Goal: Information Seeking & Learning: Learn about a topic

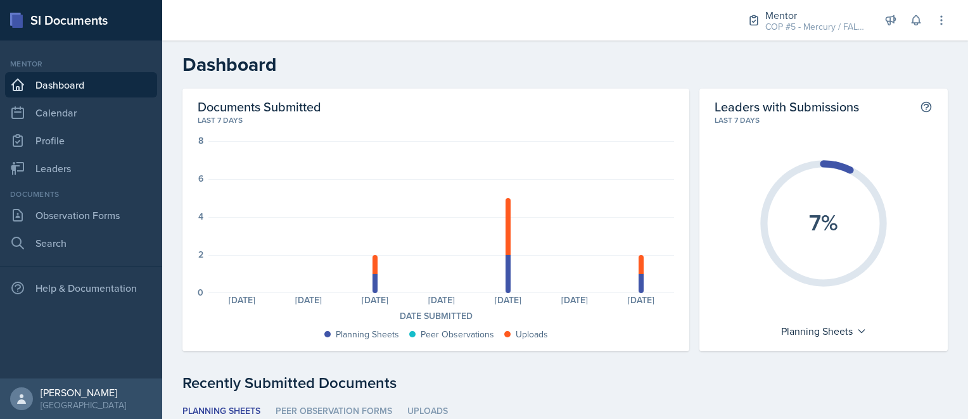
scroll to position [110, 0]
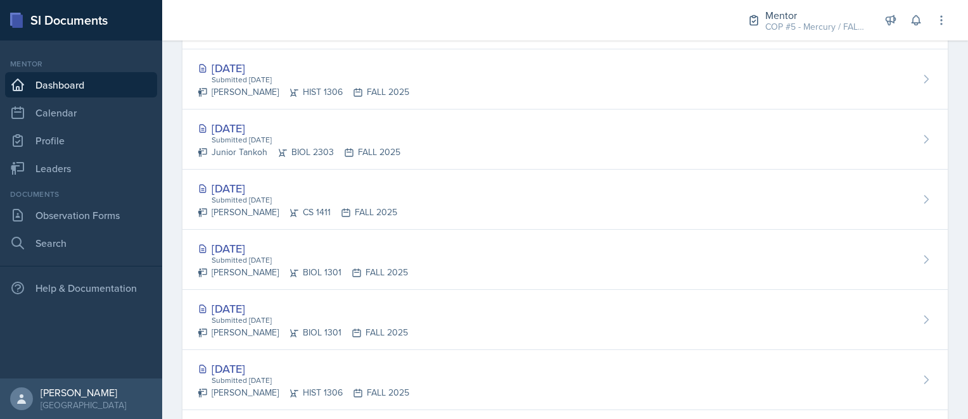
scroll to position [424, 0]
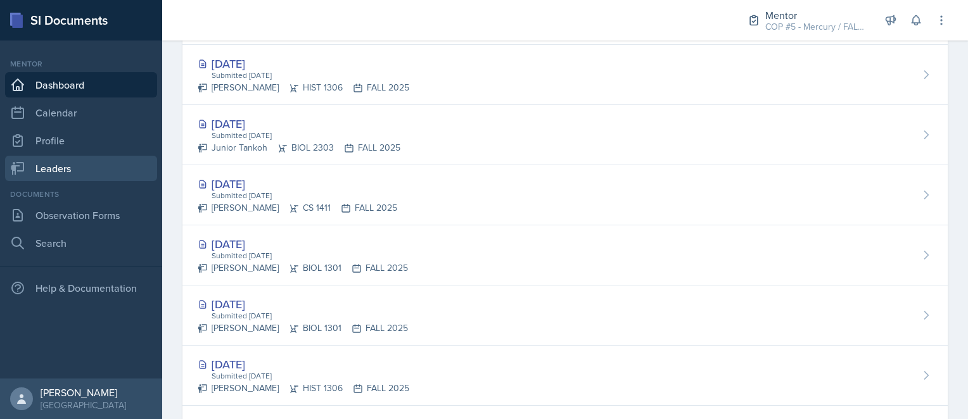
click at [56, 165] on link "Leaders" at bounding box center [81, 168] width 152 height 25
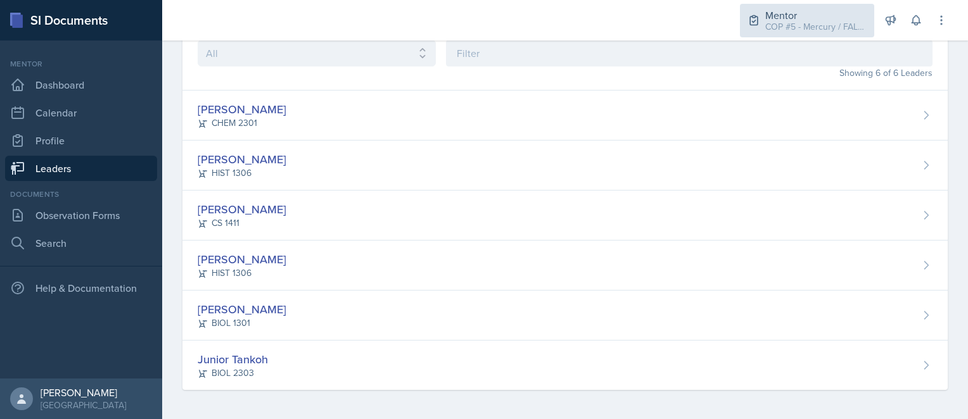
click at [838, 34] on div "Mentor COP #5 - Mercury / FALL 2025" at bounding box center [807, 21] width 134 height 34
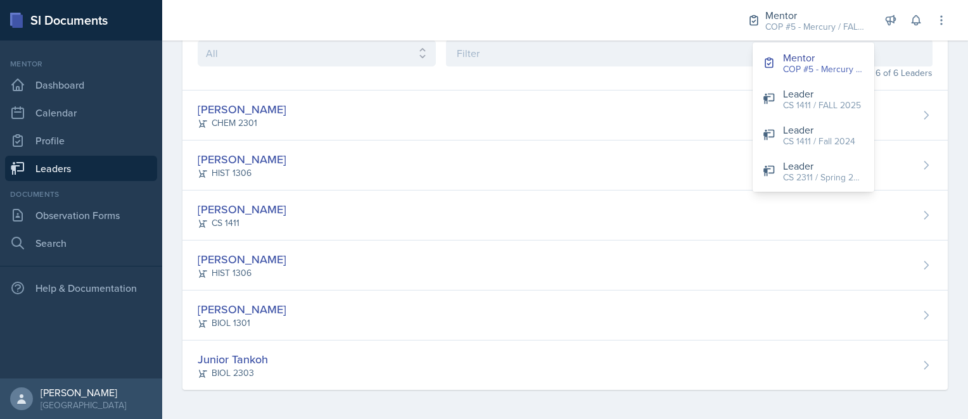
click at [958, 73] on div "Course All ACC 2301 ART 1301 ART 1302 ART 1310 BIOL 1301 BIOL 1302 BIOL 1310 BI…" at bounding box center [565, 218] width 806 height 406
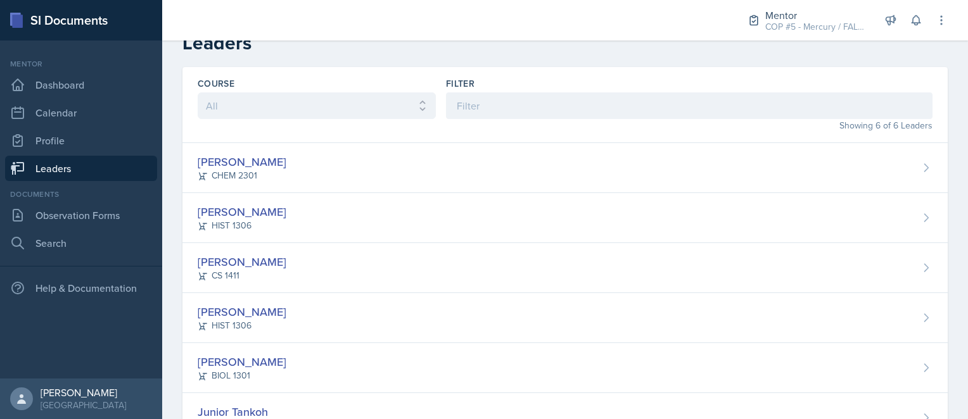
scroll to position [0, 0]
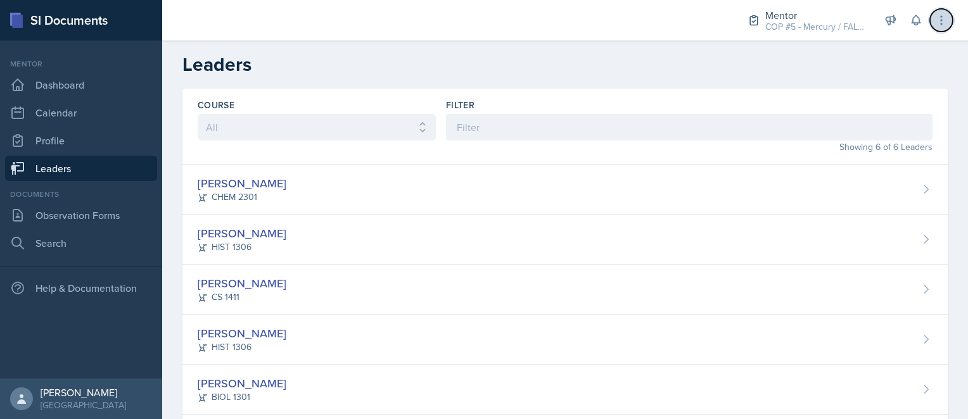
click at [940, 26] on icon at bounding box center [941, 20] width 13 height 13
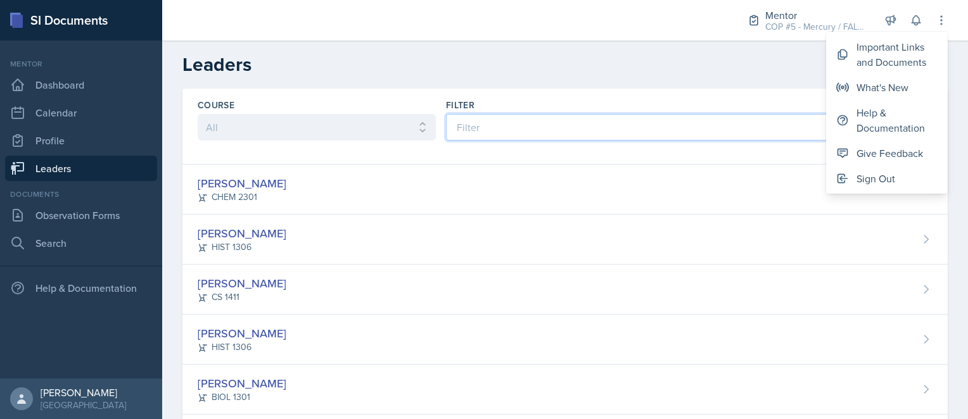
click at [798, 115] on input at bounding box center [689, 127] width 487 height 27
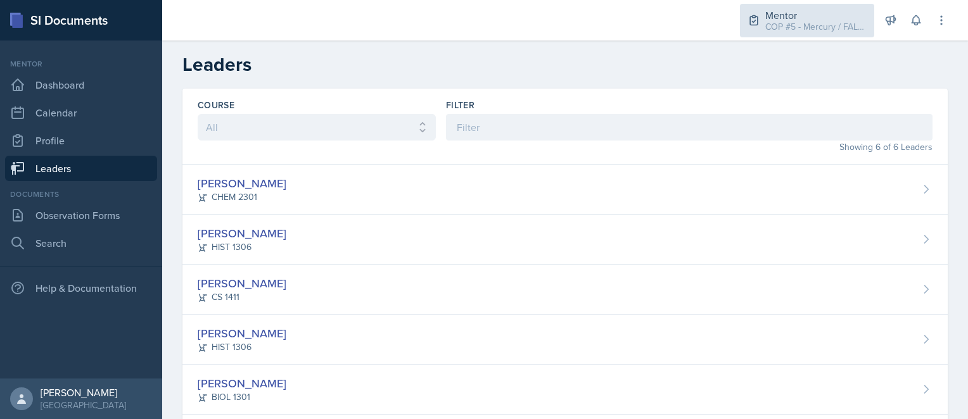
click at [796, 20] on div "COP #5 - Mercury / FALL 2025" at bounding box center [815, 26] width 101 height 13
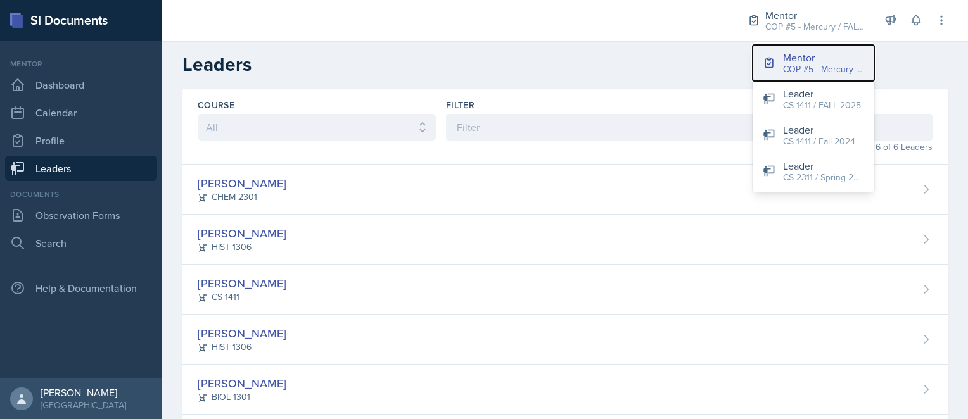
click at [820, 75] on div "COP #5 - Mercury / FALL 2025" at bounding box center [823, 69] width 81 height 13
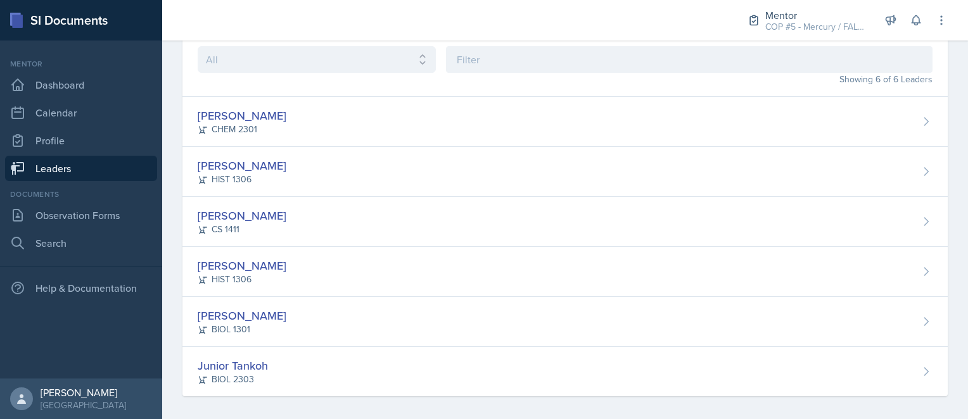
scroll to position [74, 0]
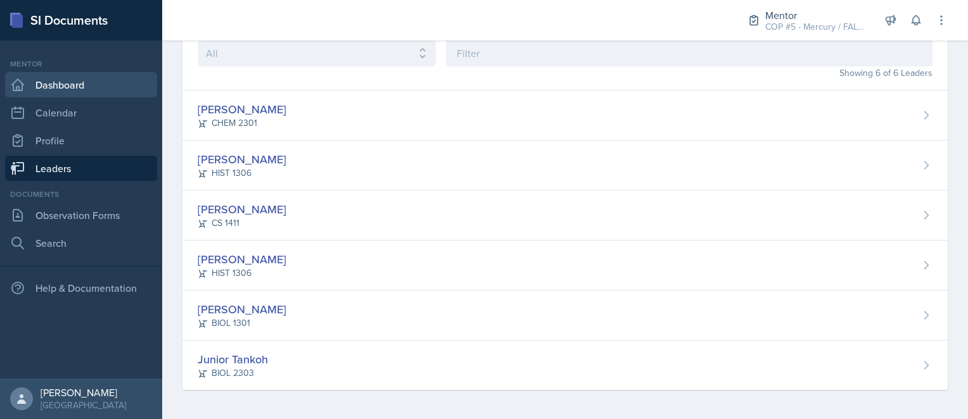
click at [45, 82] on link "Dashboard" at bounding box center [81, 84] width 152 height 25
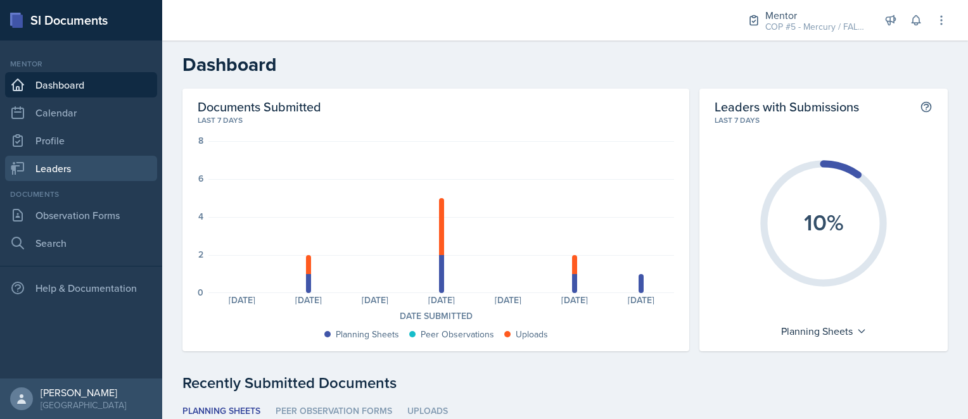
click at [73, 168] on link "Leaders" at bounding box center [81, 168] width 152 height 25
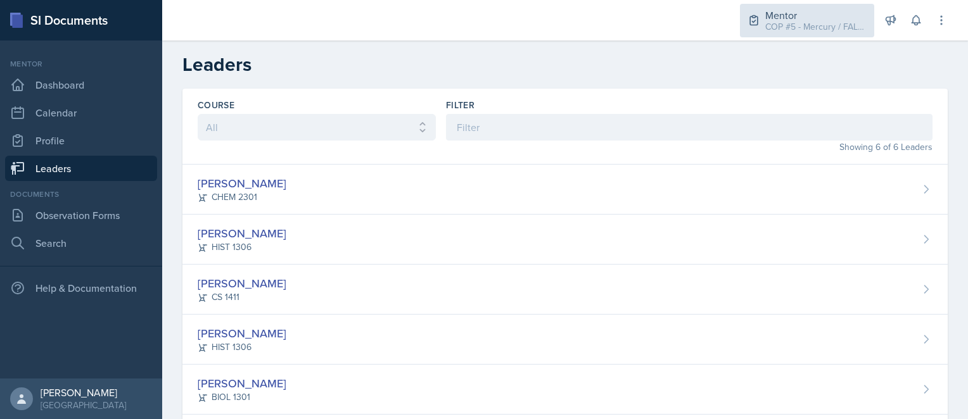
click at [797, 25] on div "COP #5 - Mercury / FALL 2025" at bounding box center [815, 26] width 101 height 13
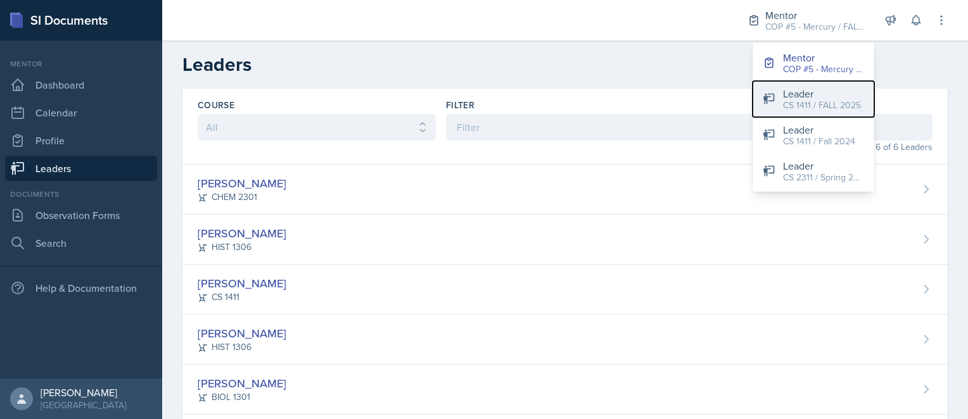
click at [812, 106] on div "CS 1411 / FALL 2025" at bounding box center [822, 105] width 78 height 13
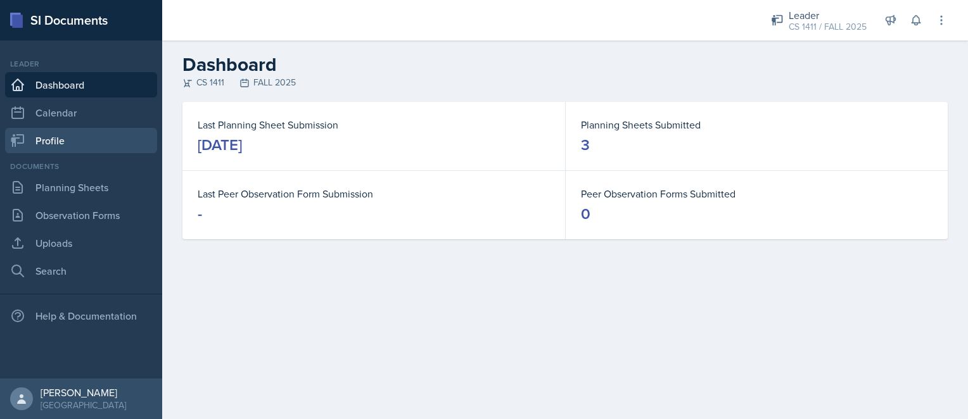
click at [54, 145] on link "Profile" at bounding box center [81, 140] width 152 height 25
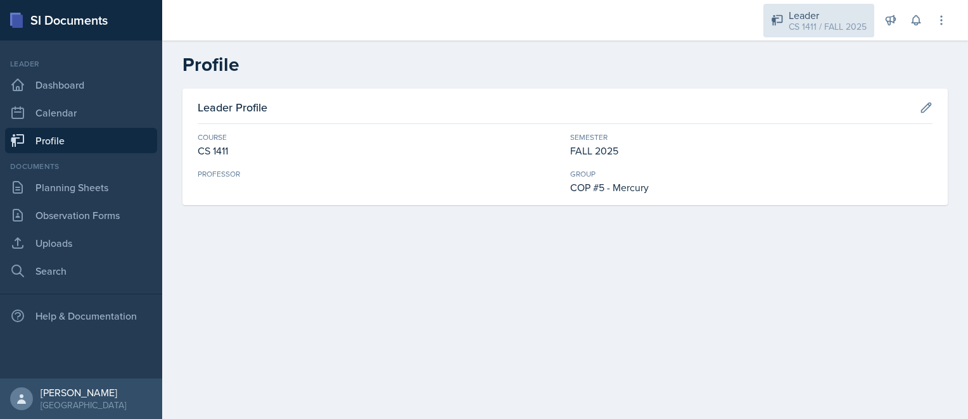
click at [823, 16] on div "Leader" at bounding box center [828, 15] width 78 height 15
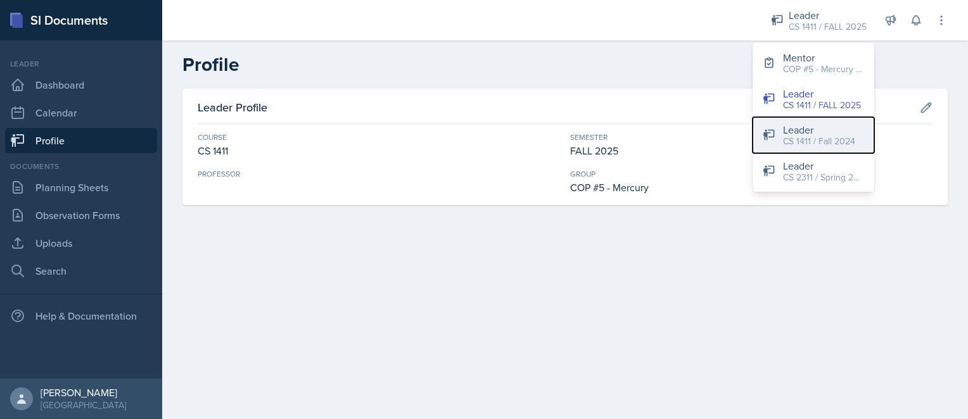
click at [810, 146] on div "CS 1411 / Fall 2024" at bounding box center [819, 141] width 72 height 13
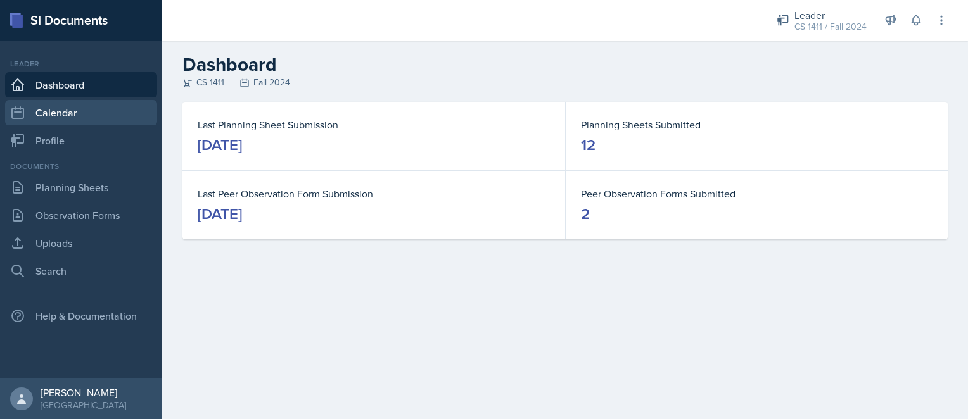
click at [41, 117] on link "Calendar" at bounding box center [81, 112] width 152 height 25
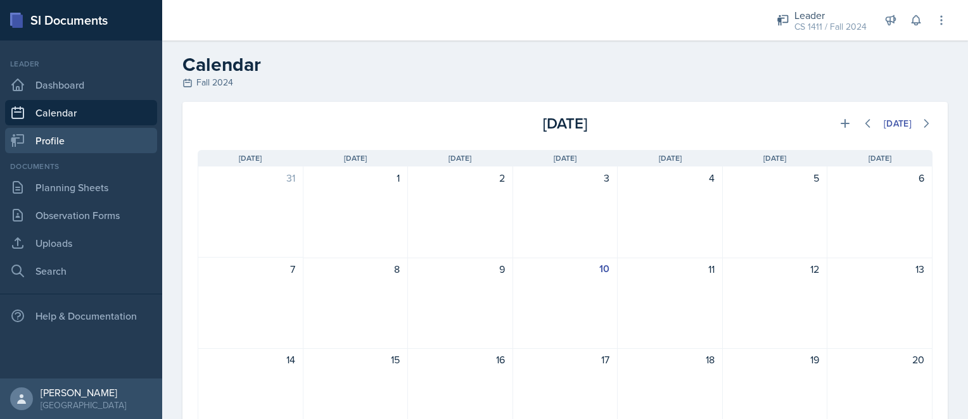
click at [51, 146] on link "Profile" at bounding box center [81, 140] width 152 height 25
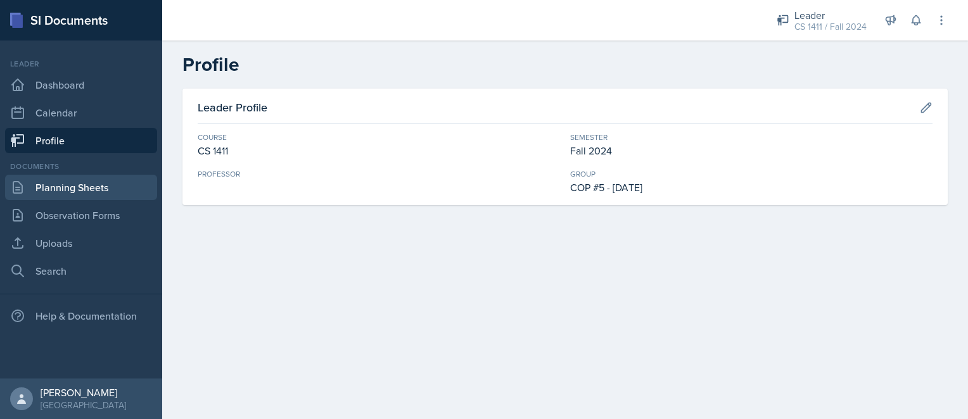
click at [77, 193] on link "Planning Sheets" at bounding box center [81, 187] width 152 height 25
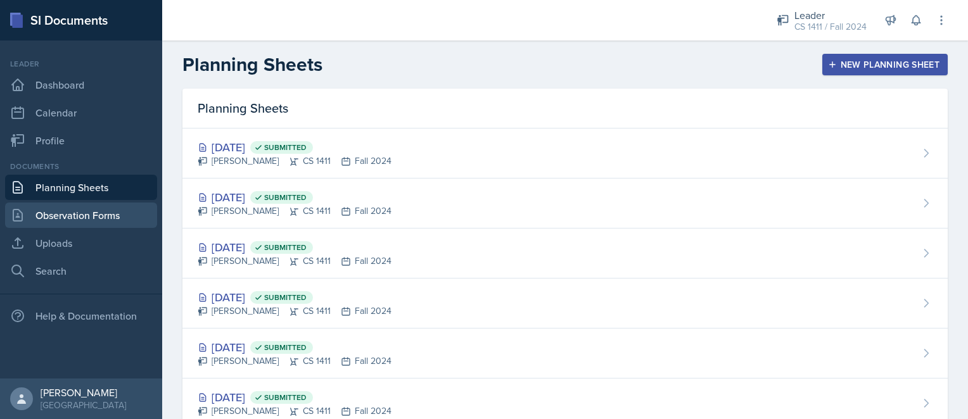
click at [89, 215] on link "Observation Forms" at bounding box center [81, 215] width 152 height 25
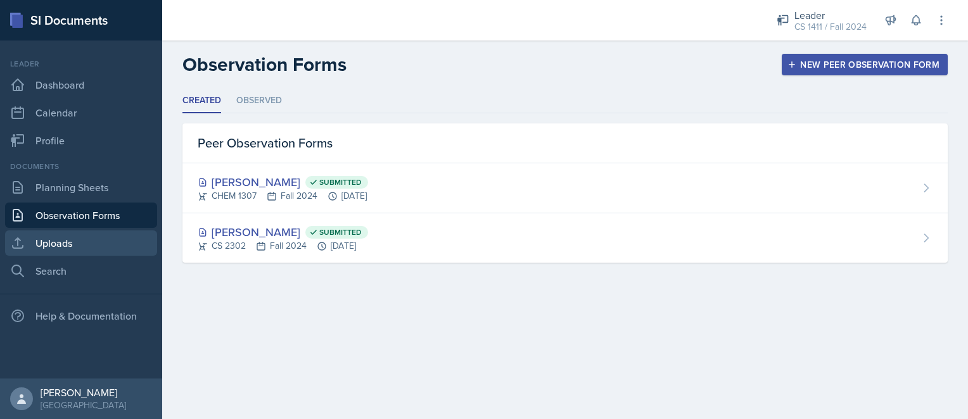
click at [89, 244] on link "Uploads" at bounding box center [81, 243] width 152 height 25
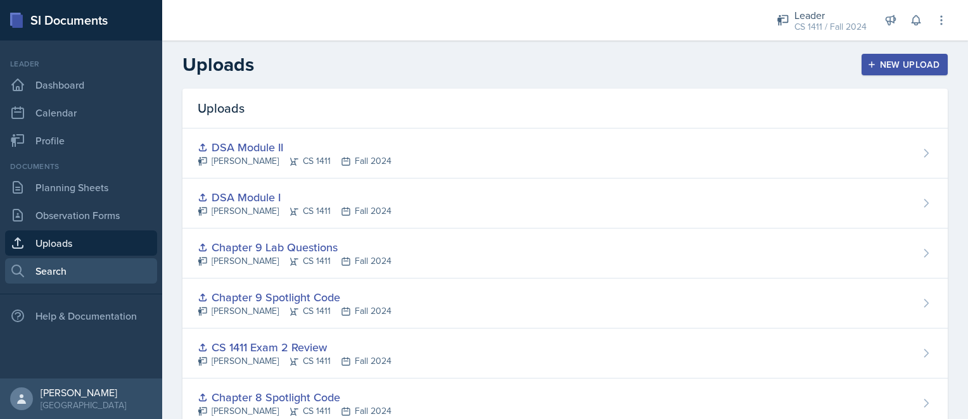
click at [91, 267] on link "Search" at bounding box center [81, 270] width 152 height 25
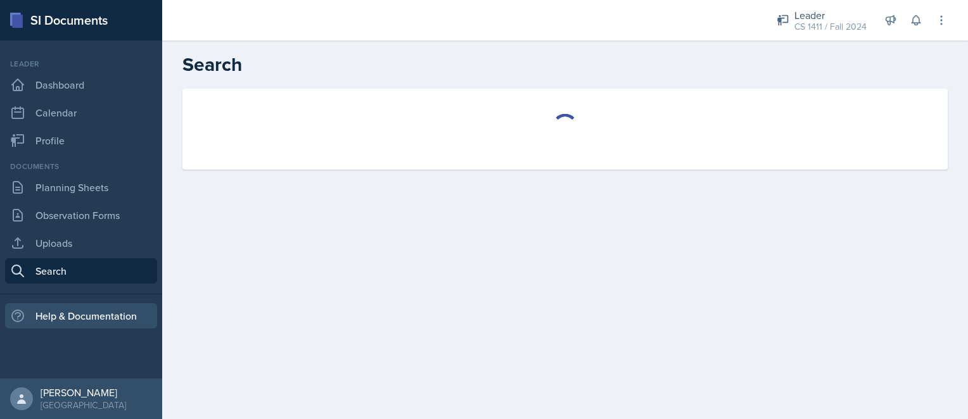
select select "all"
select select "1"
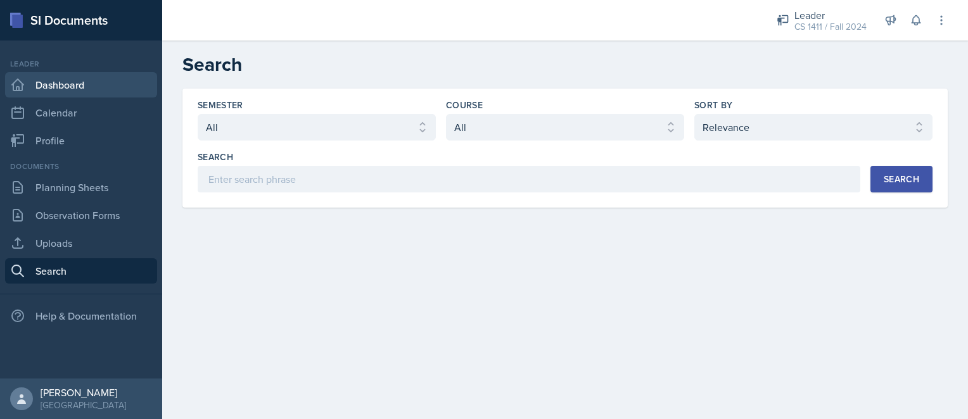
click at [82, 80] on link "Dashboard" at bounding box center [81, 84] width 152 height 25
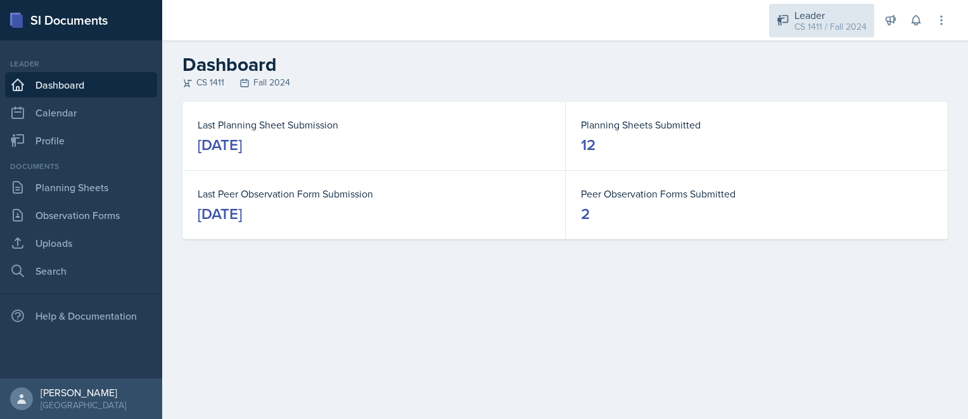
click at [807, 13] on div "Leader" at bounding box center [830, 15] width 72 height 15
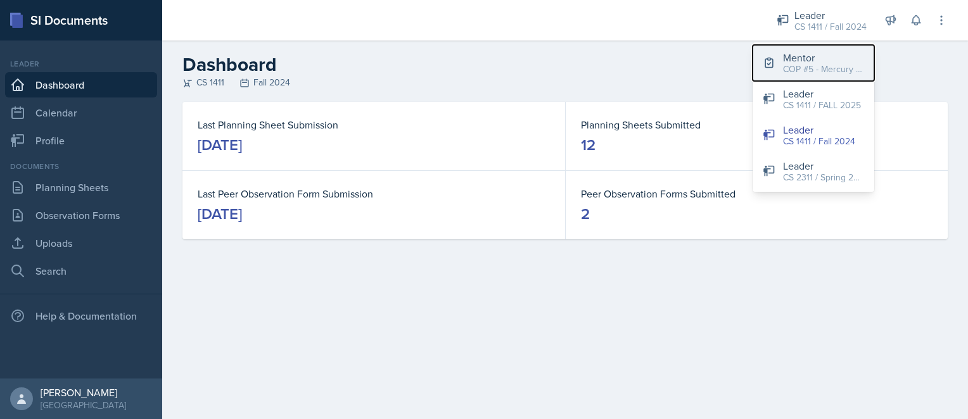
click at [815, 69] on div "COP #5 - Mercury / FALL 2025" at bounding box center [823, 69] width 81 height 13
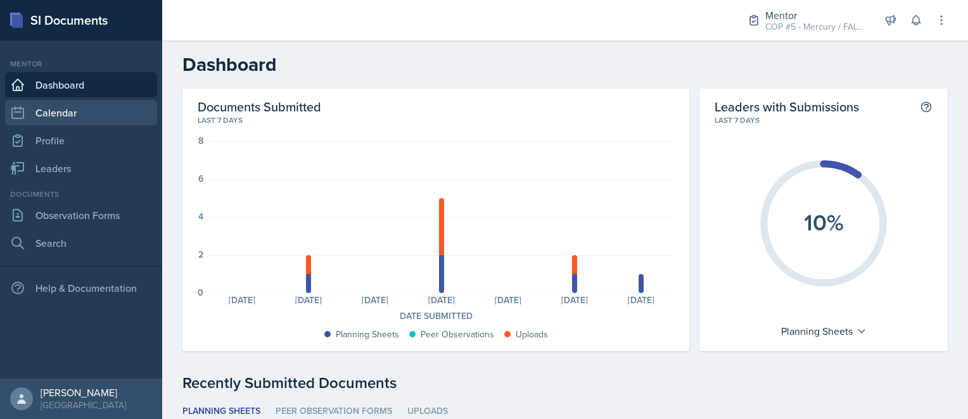
click at [58, 121] on link "Calendar" at bounding box center [81, 112] width 152 height 25
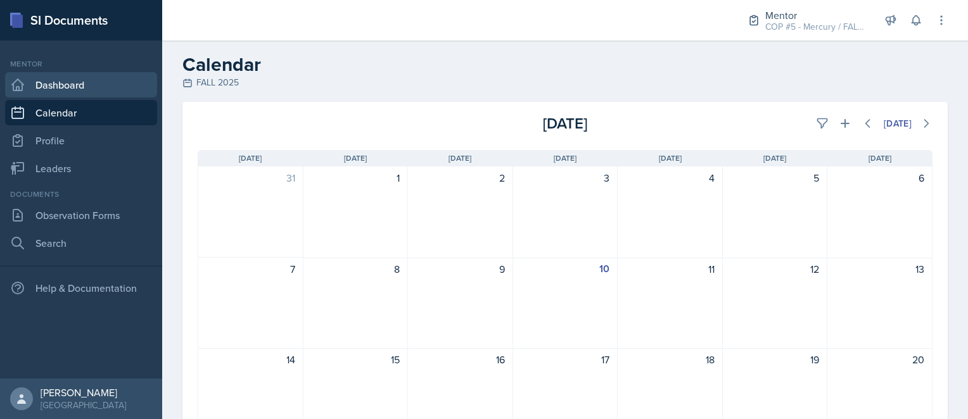
click at [78, 83] on link "Dashboard" at bounding box center [81, 84] width 152 height 25
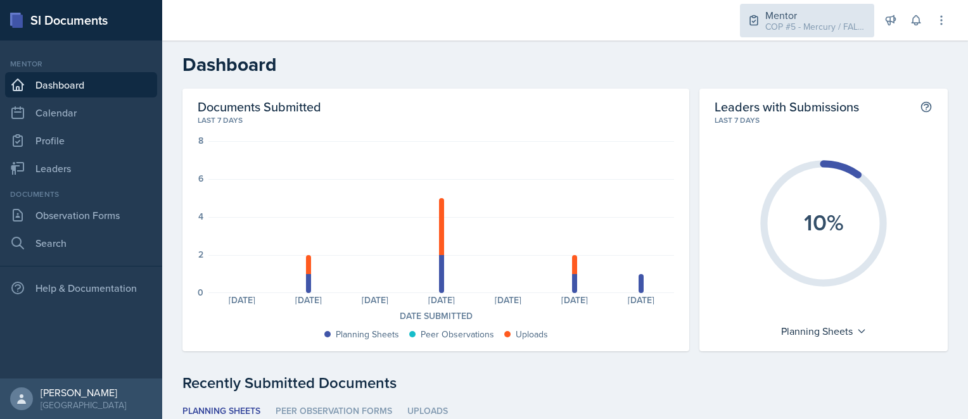
click at [819, 21] on div "COP #5 - Mercury / FALL 2025" at bounding box center [815, 26] width 101 height 13
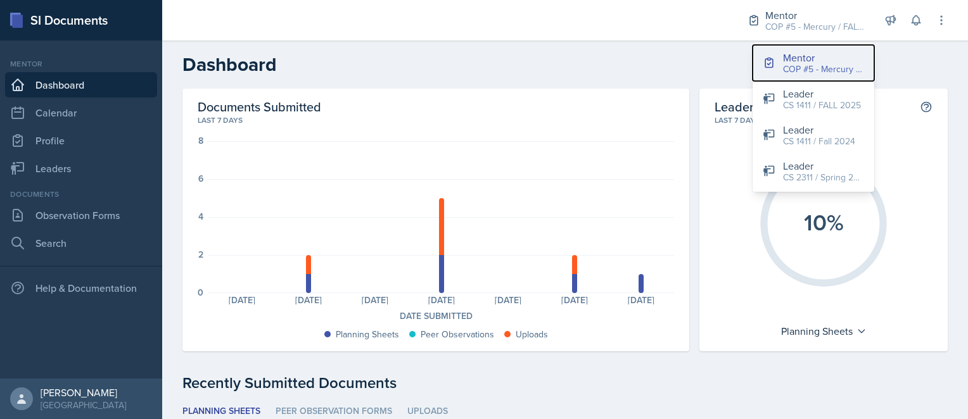
click at [795, 69] on div "COP #5 - Mercury / FALL 2025" at bounding box center [823, 69] width 81 height 13
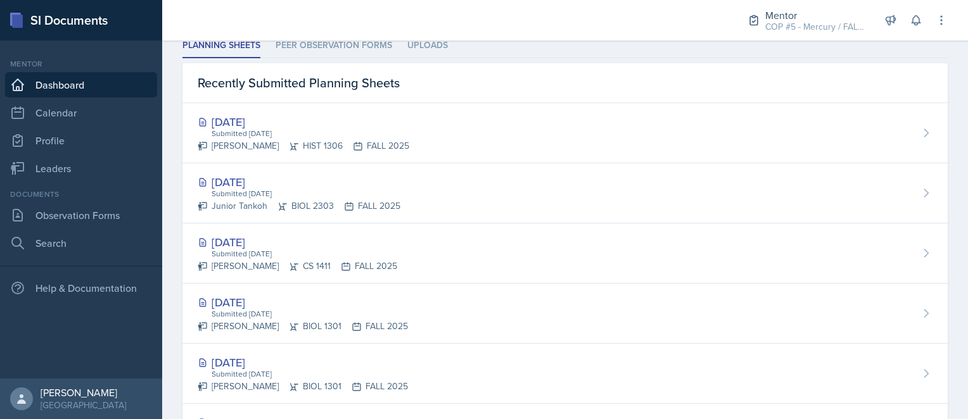
scroll to position [380, 0]
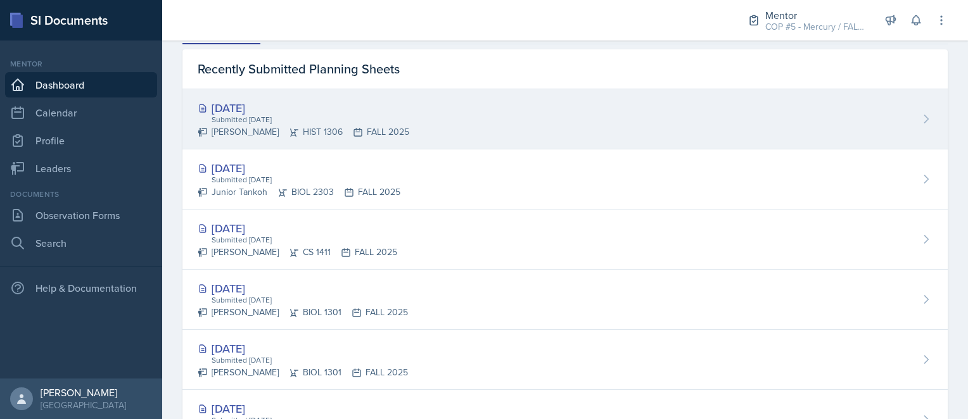
click at [236, 111] on div "[DATE]" at bounding box center [304, 107] width 212 height 17
click at [236, 111] on main "Dashboard Documents Submitted Last 7 days 8 6 4 2 0 Planning Sheets: 0 Planning…" at bounding box center [565, 230] width 806 height 379
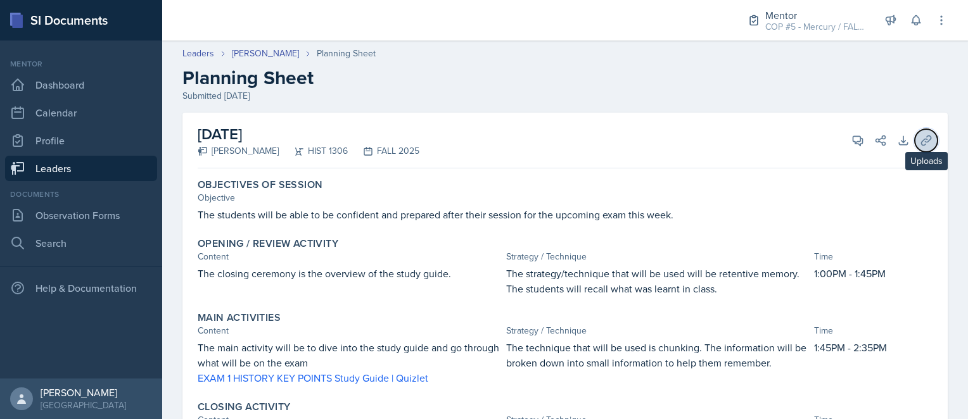
click at [915, 148] on button "Uploads" at bounding box center [926, 140] width 23 height 23
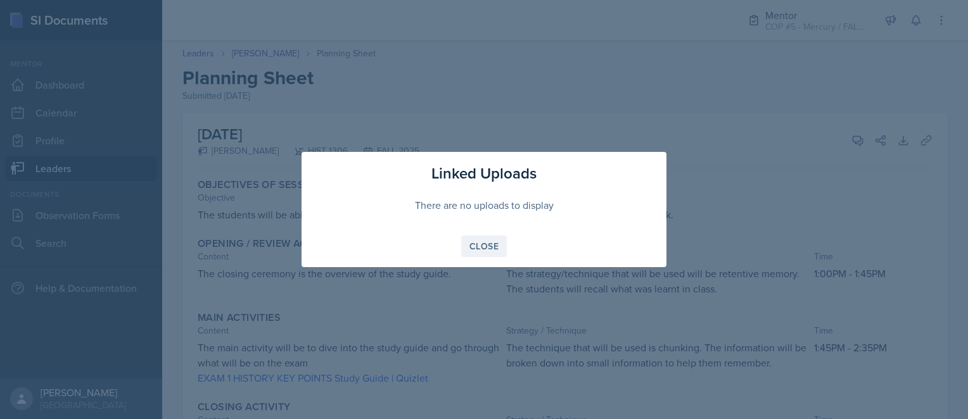
click at [492, 244] on div "Close" at bounding box center [483, 246] width 29 height 10
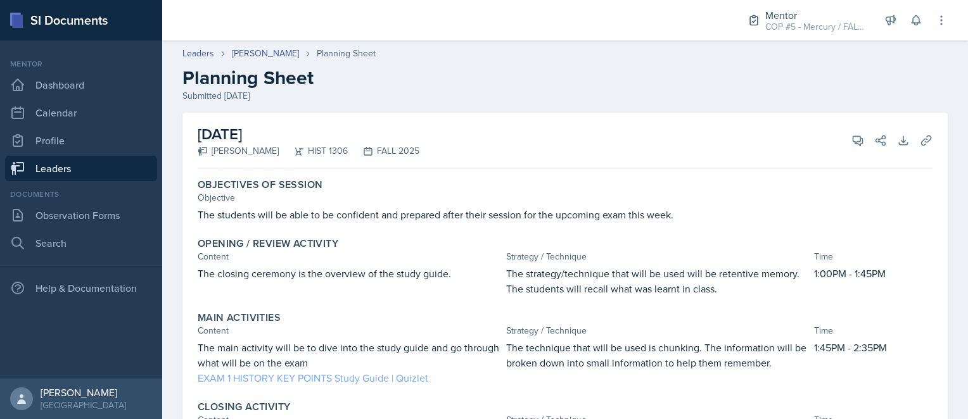
click at [352, 383] on link "EXAM 1 HISTORY KEY POINTS Study Guide | Quizlet" at bounding box center [313, 378] width 231 height 14
